Goal: Check status

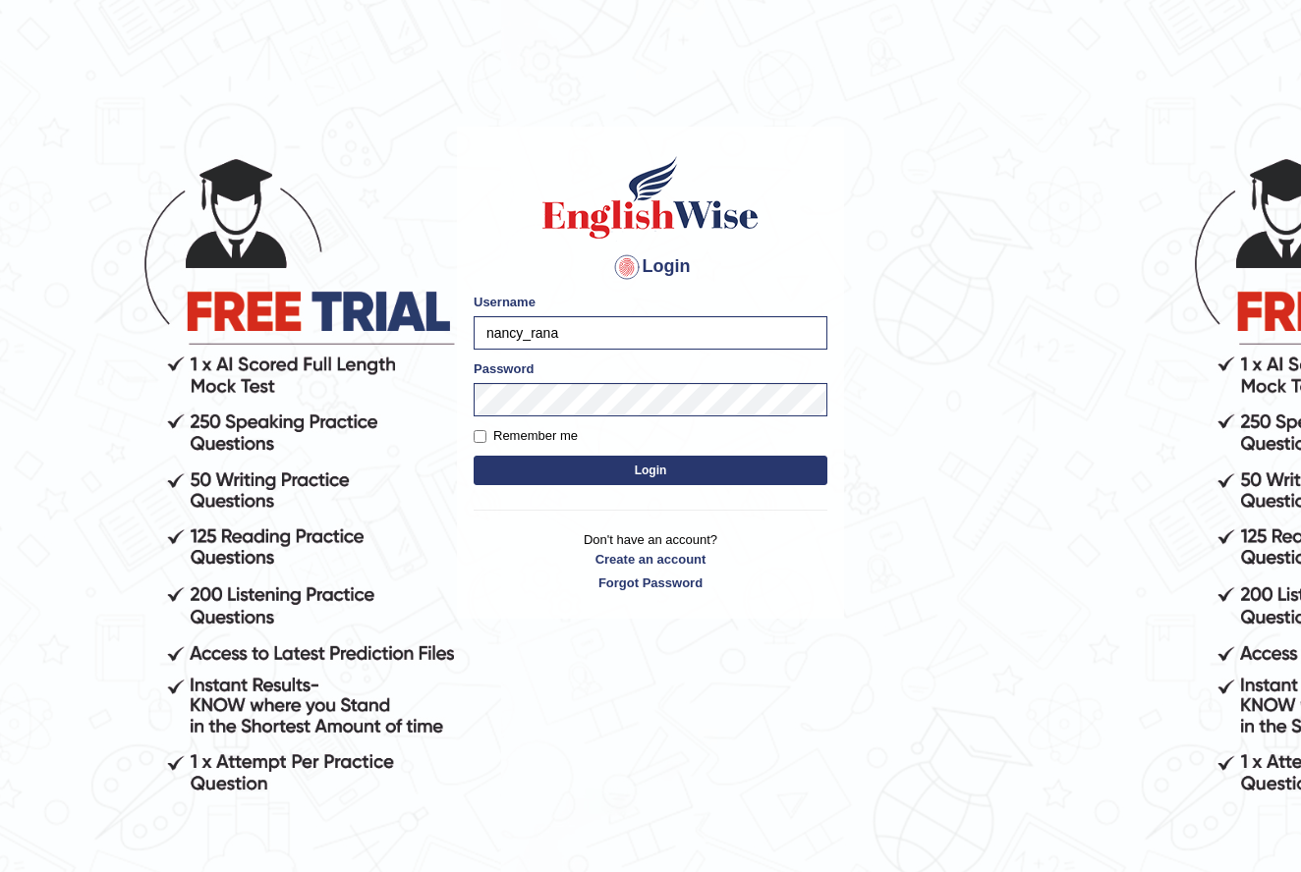
click at [612, 467] on button "Login" at bounding box center [651, 470] width 354 height 29
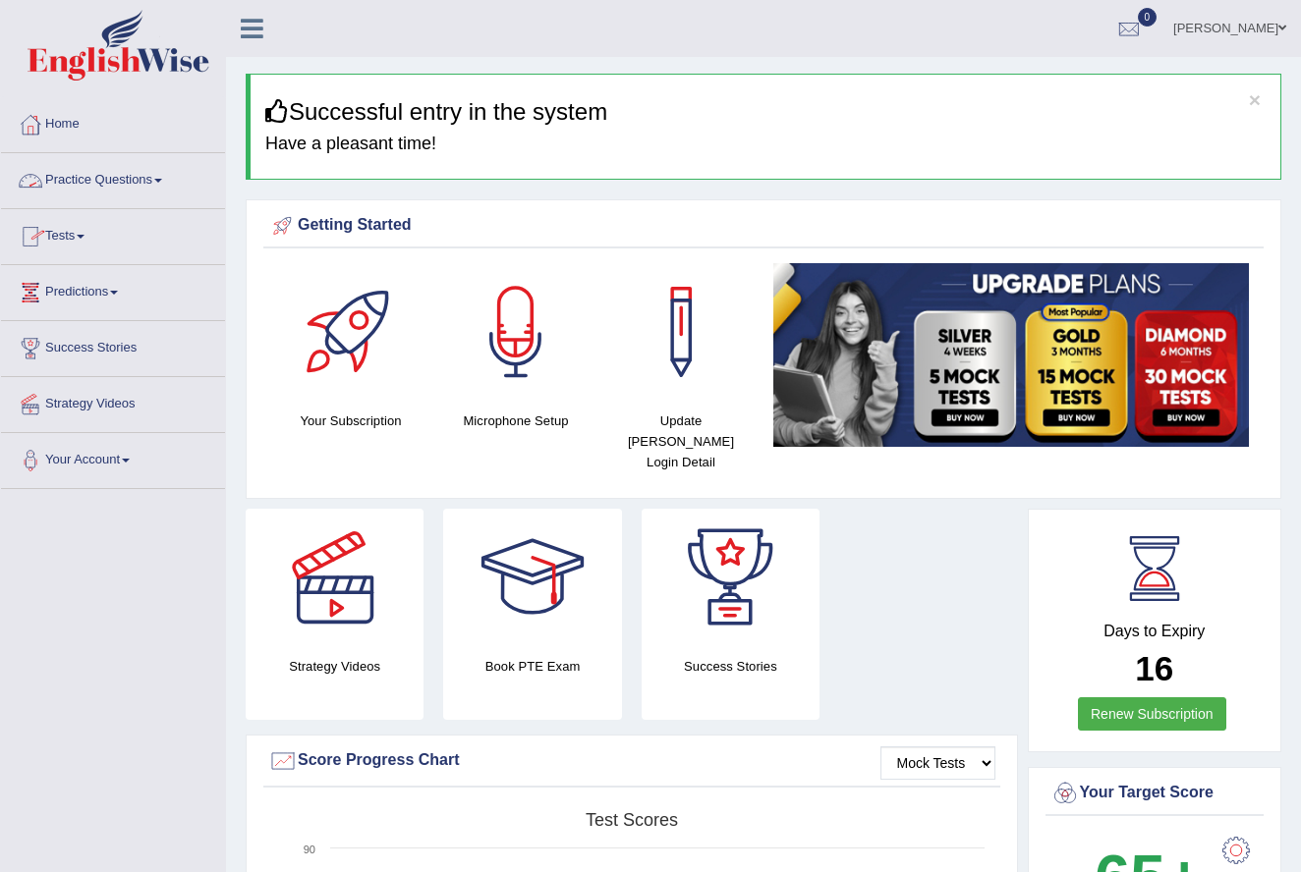
click at [93, 231] on link "Tests" at bounding box center [113, 233] width 224 height 49
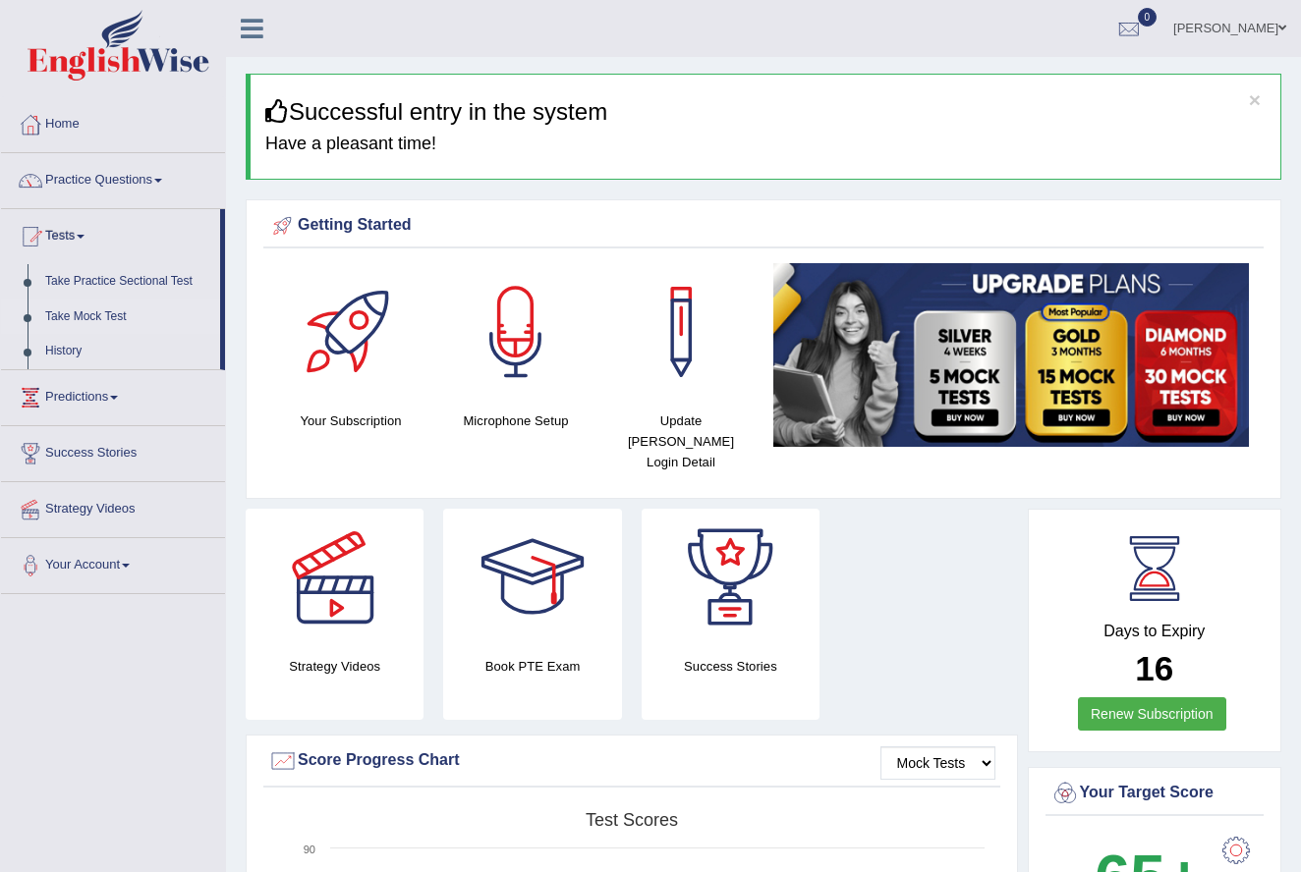
click at [102, 317] on link "Take Mock Test" at bounding box center [128, 317] width 184 height 35
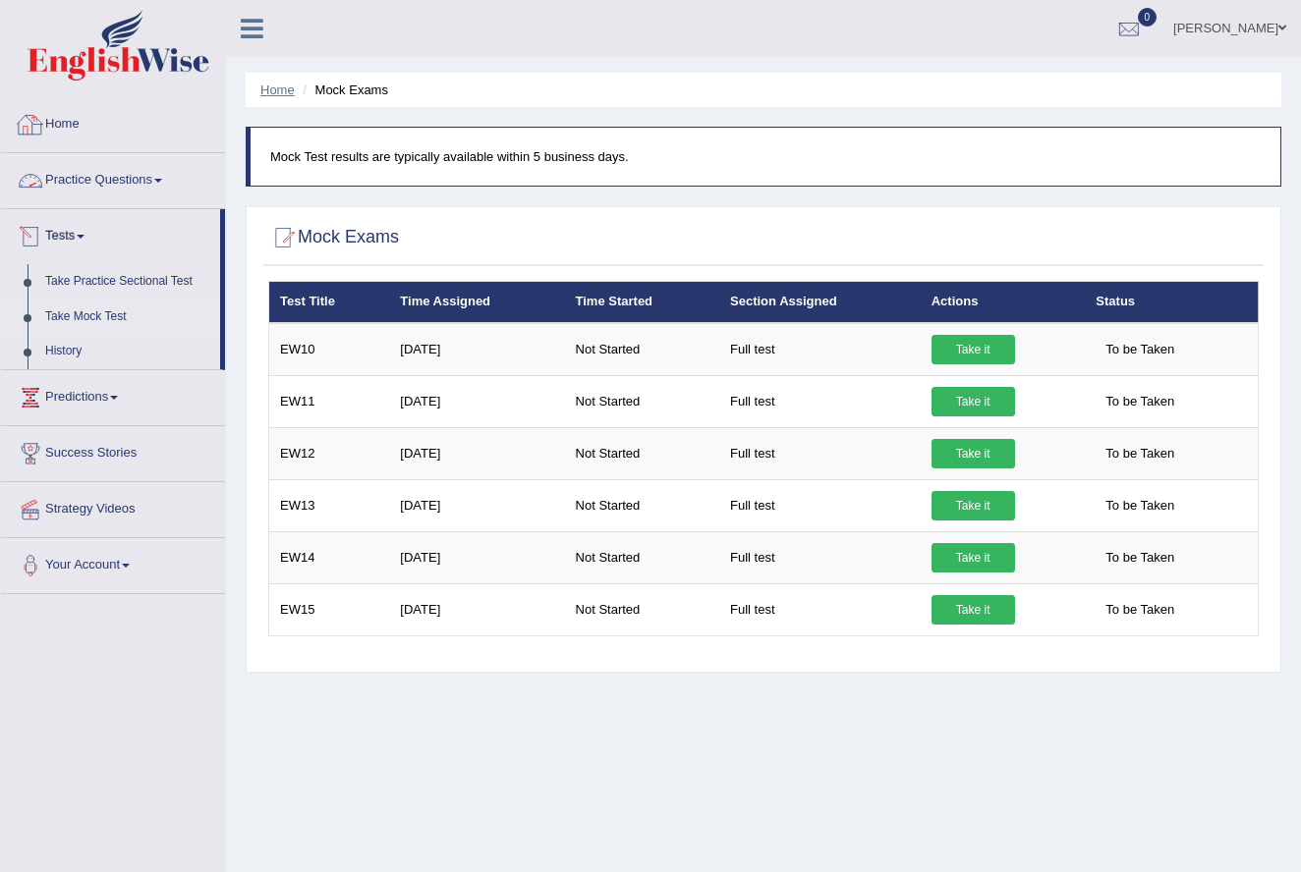
click at [274, 84] on link "Home" at bounding box center [277, 90] width 34 height 15
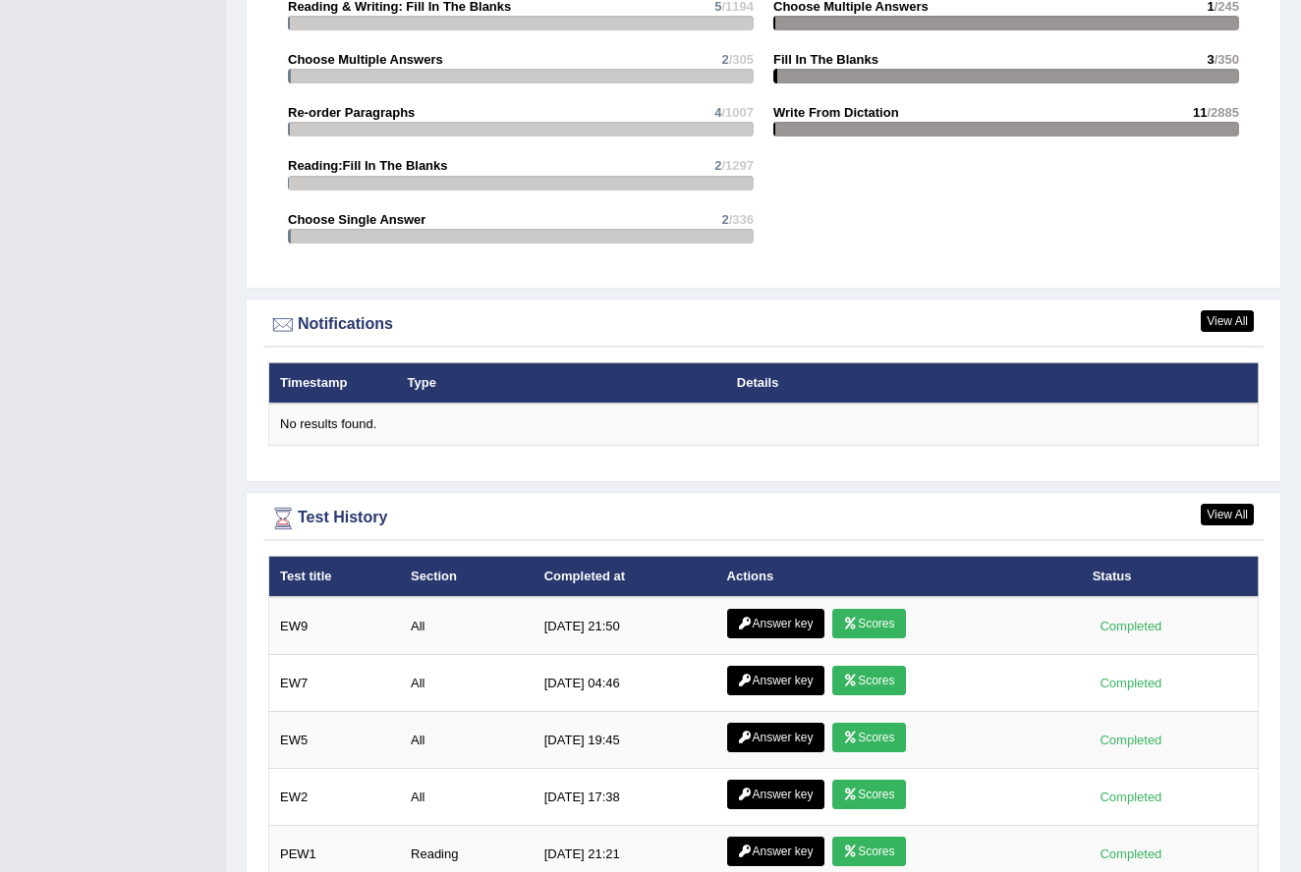
scroll to position [2162, 0]
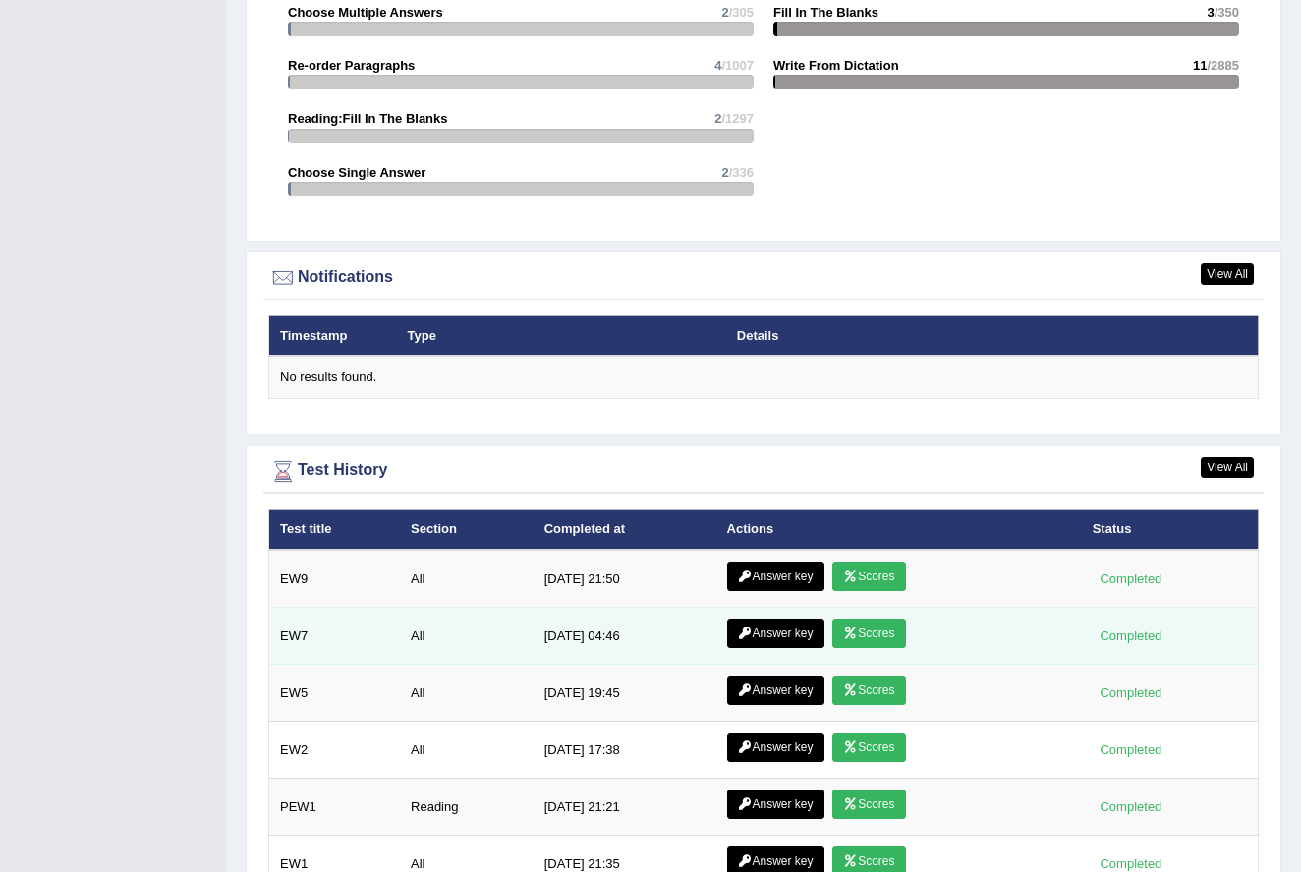
click at [875, 619] on link "Scores" at bounding box center [868, 633] width 73 height 29
